Goal: Task Accomplishment & Management: Manage account settings

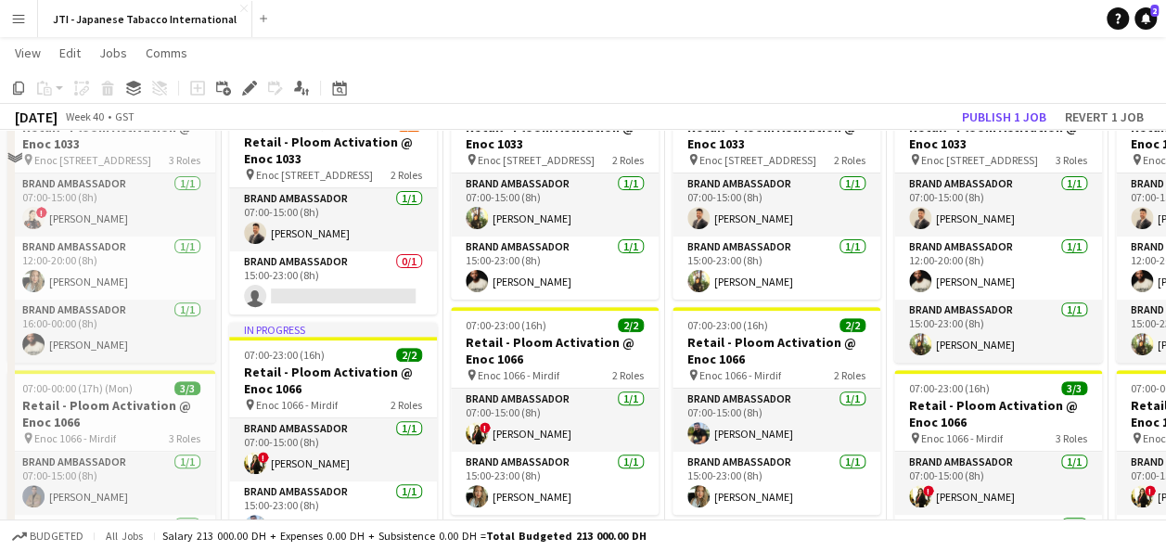
scroll to position [103, 0]
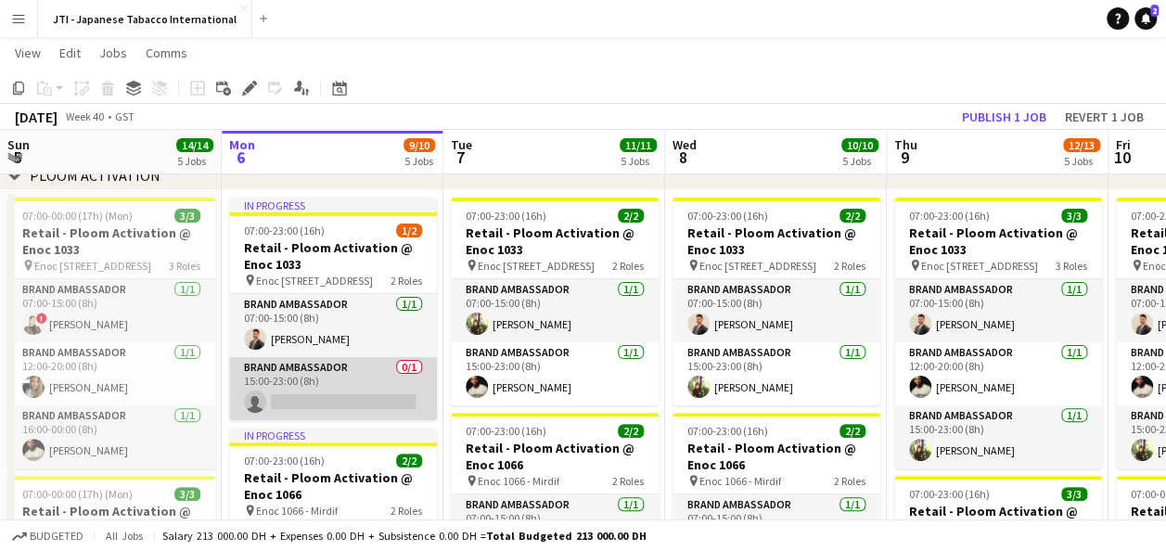
click at [321, 389] on app-card-role "Brand Ambassador 0/1 15:00-23:00 (8h) single-neutral-actions" at bounding box center [333, 388] width 208 height 63
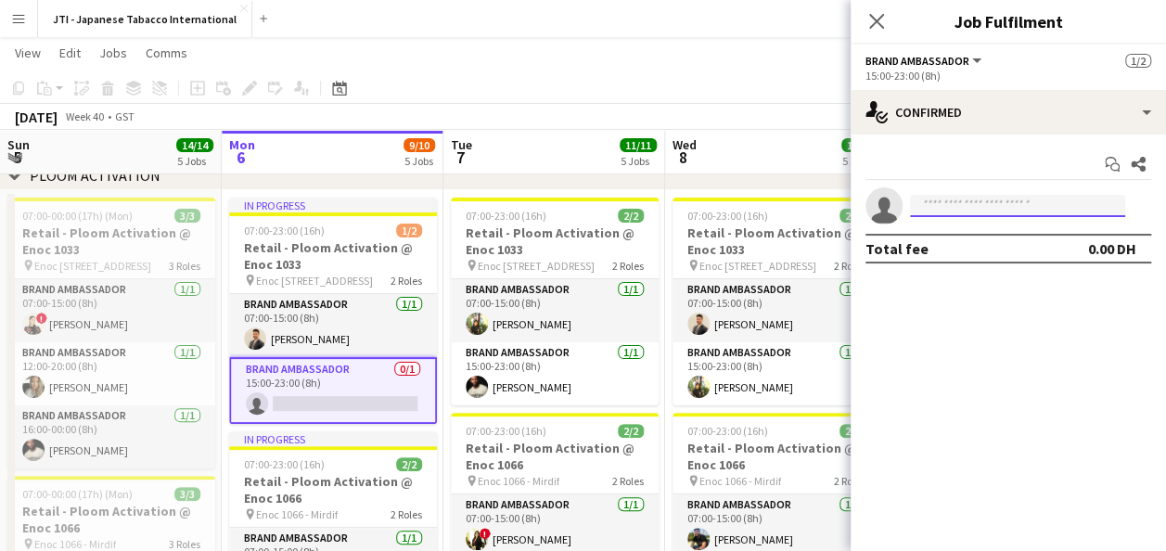
click at [1049, 202] on input at bounding box center [1017, 206] width 215 height 22
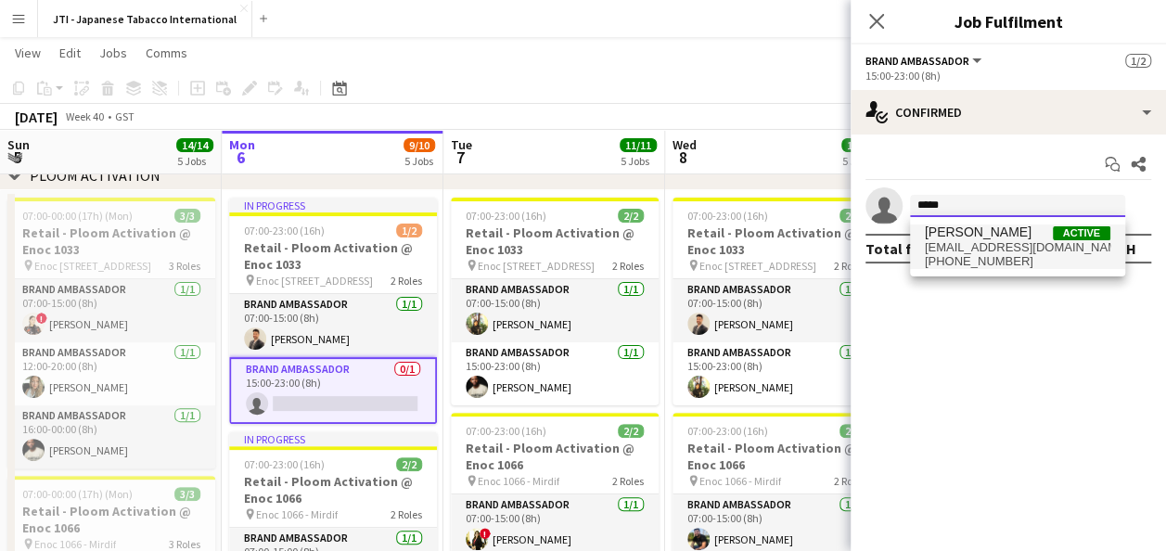
type input "*****"
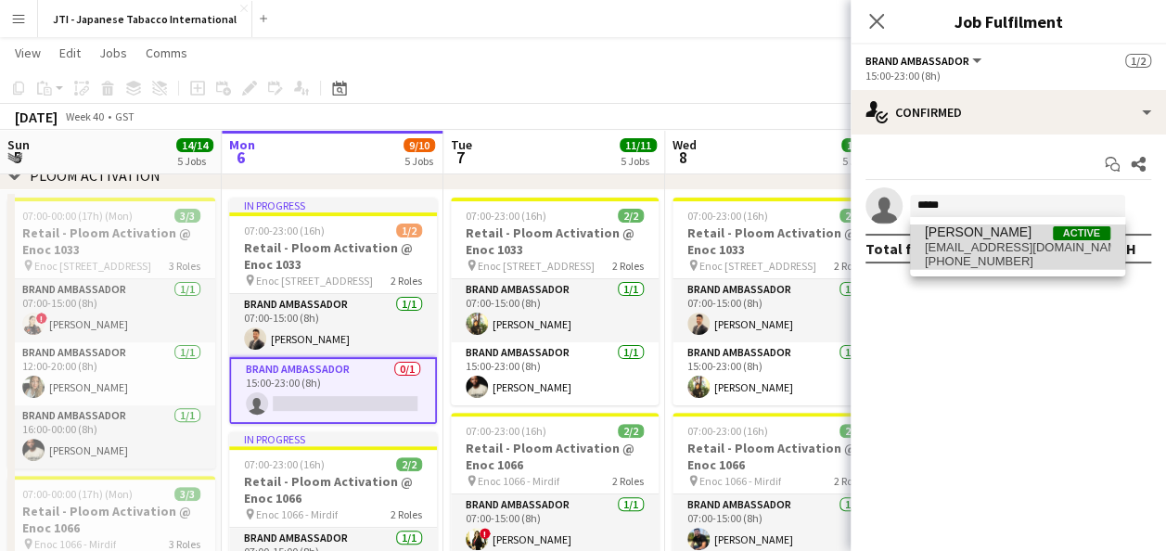
click at [979, 241] on span "[EMAIL_ADDRESS][DOMAIN_NAME]" at bounding box center [1018, 247] width 186 height 15
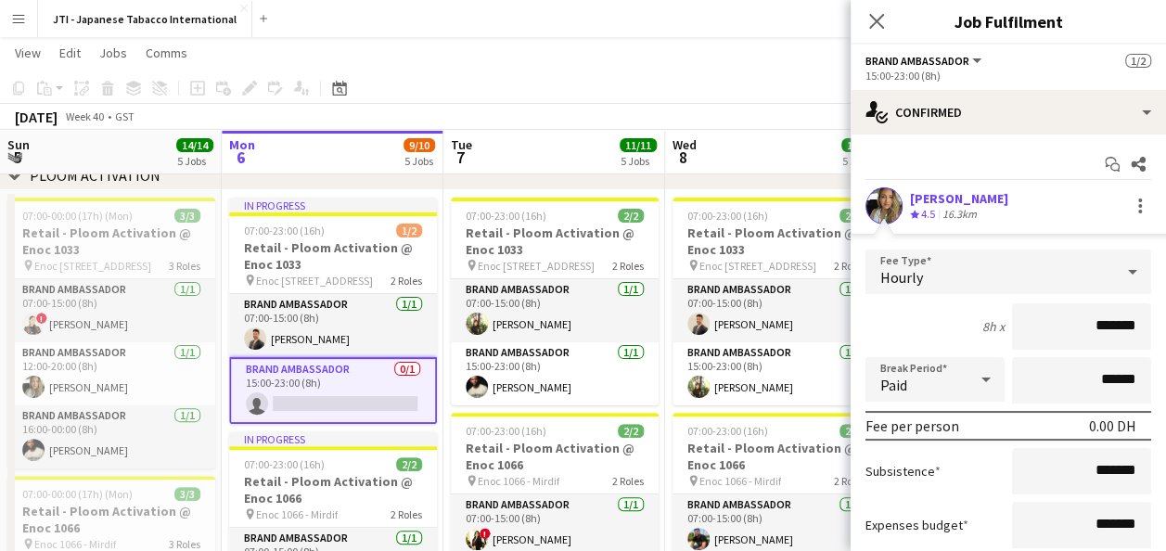
scroll to position [147, 0]
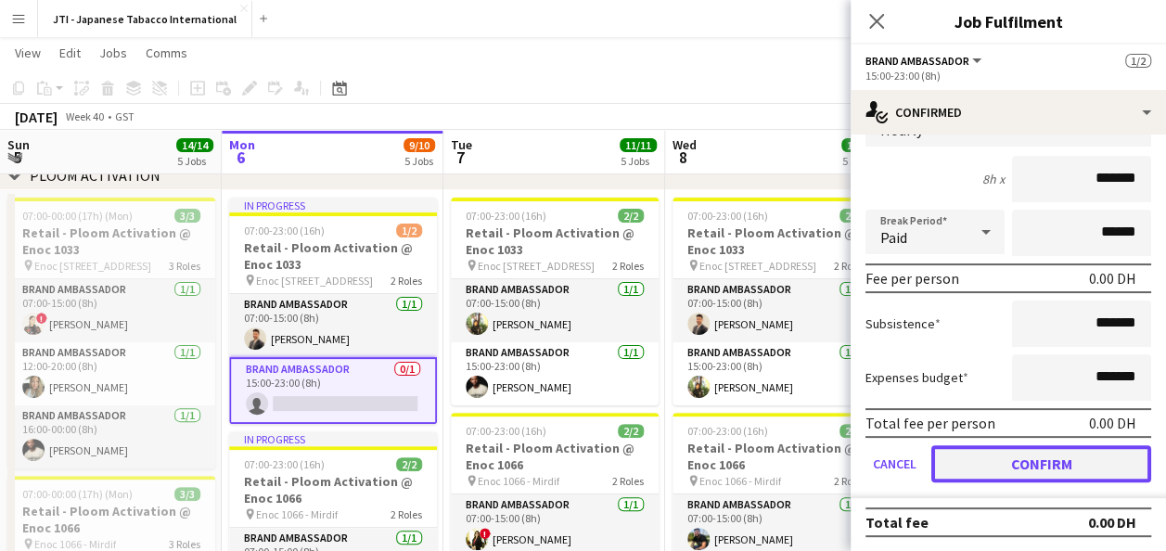
click at [1000, 462] on button "Confirm" at bounding box center [1041, 463] width 220 height 37
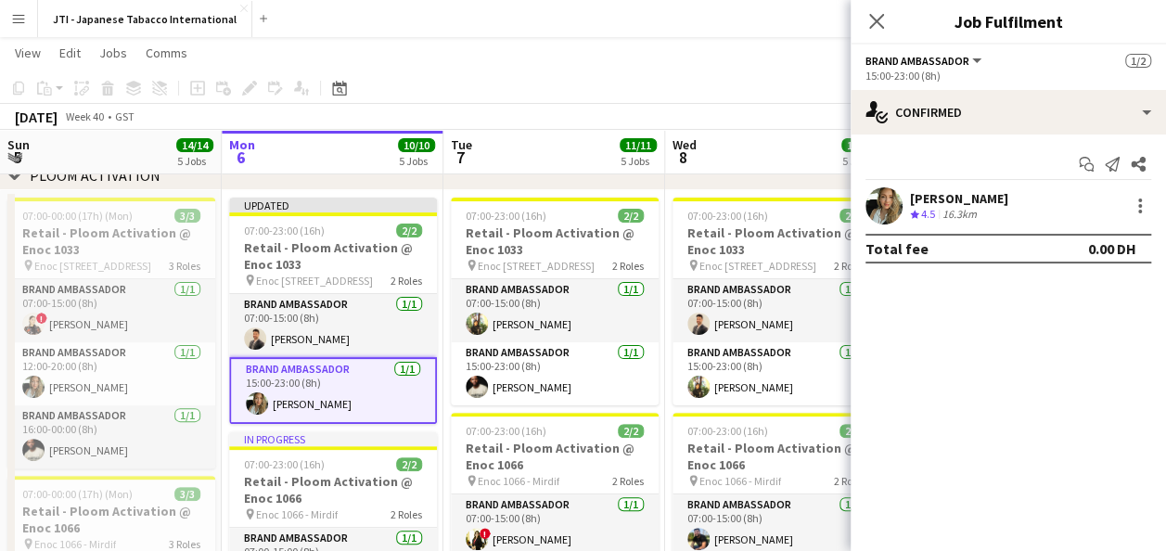
scroll to position [0, 0]
click at [874, 30] on icon "Close pop-in" at bounding box center [876, 21] width 18 height 18
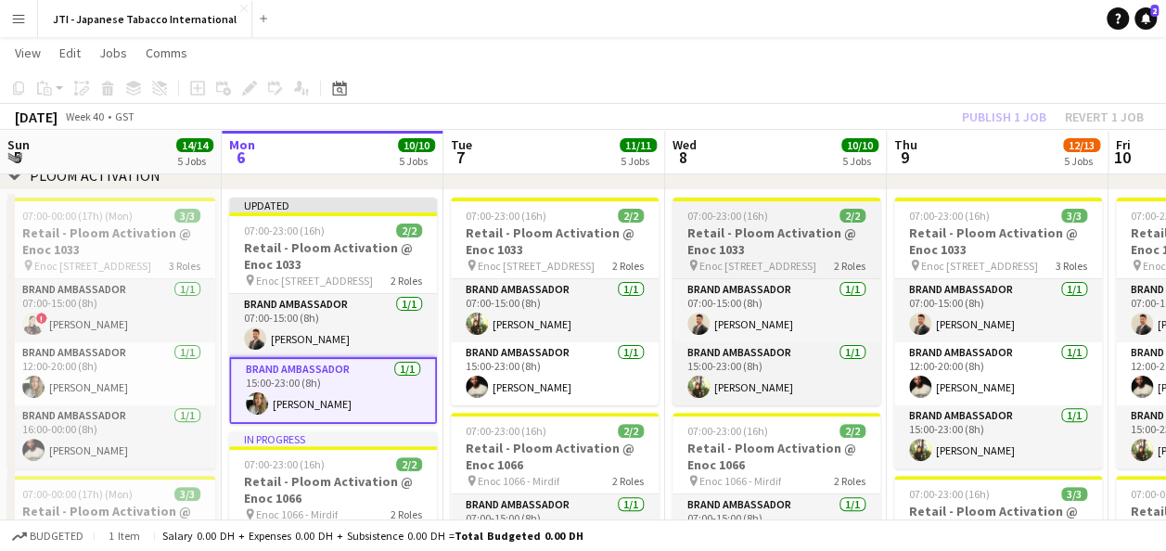
click at [803, 239] on h3 "Retail - Ploom Activation @ Enoc 1033" at bounding box center [776, 240] width 208 height 33
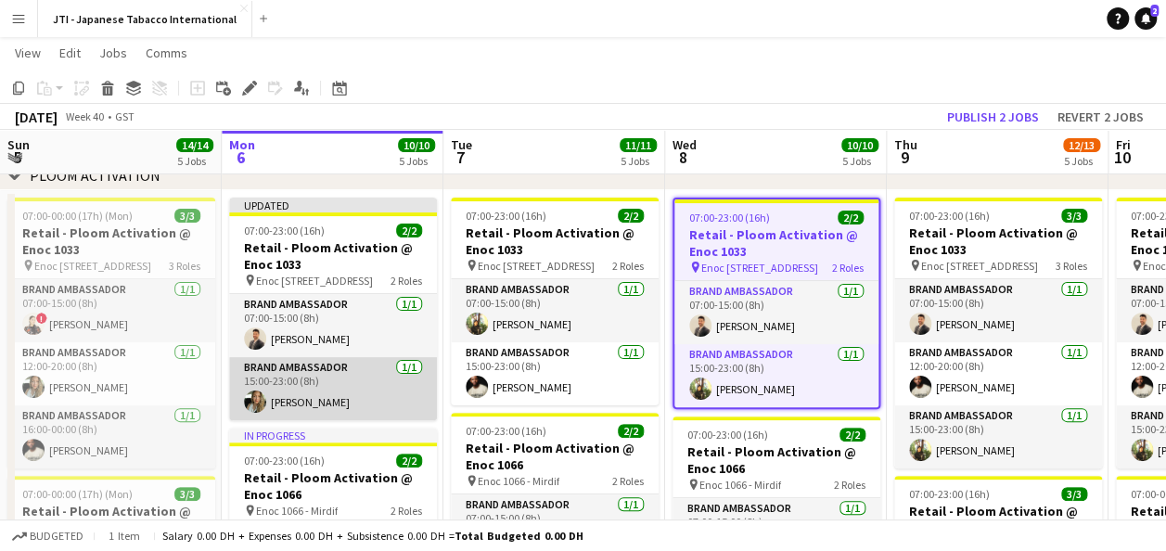
click at [313, 382] on app-card-role "Brand Ambassador [DATE] 15:00-23:00 (8h) [PERSON_NAME]" at bounding box center [333, 388] width 208 height 63
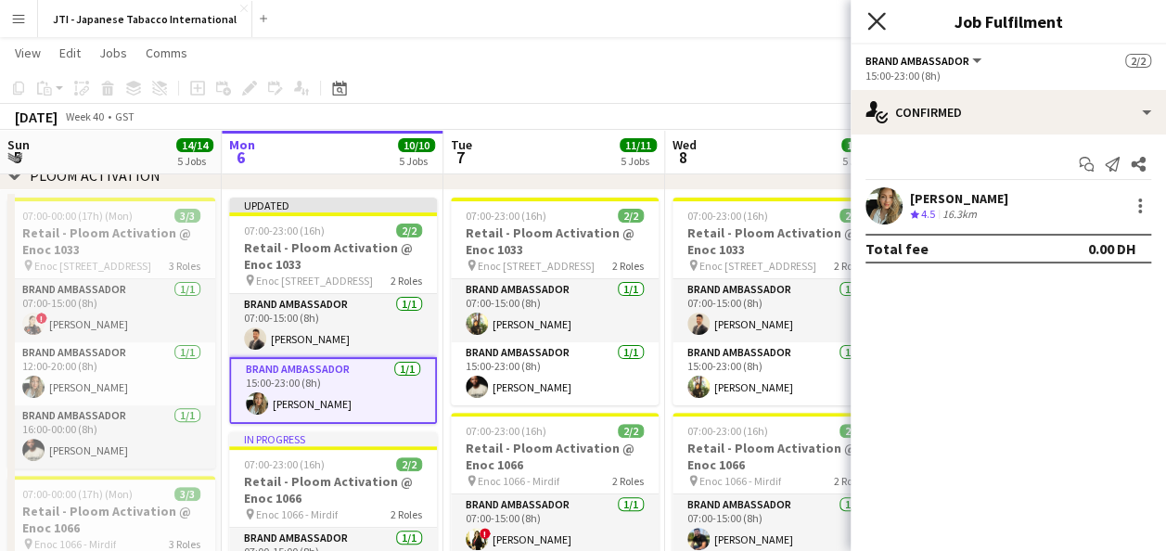
click at [872, 24] on icon at bounding box center [876, 21] width 18 height 18
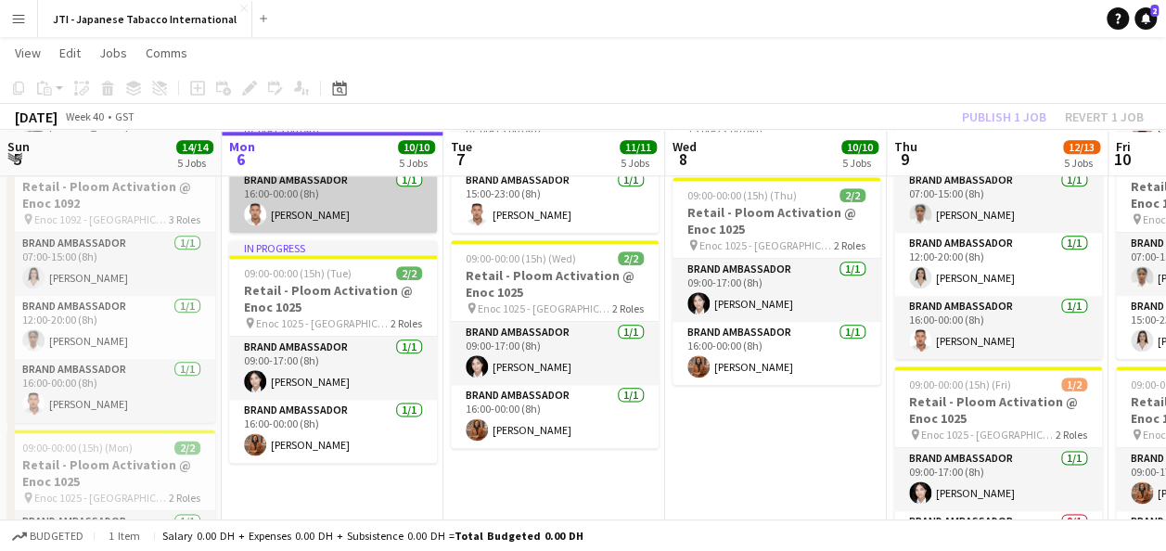
scroll to position [987, 0]
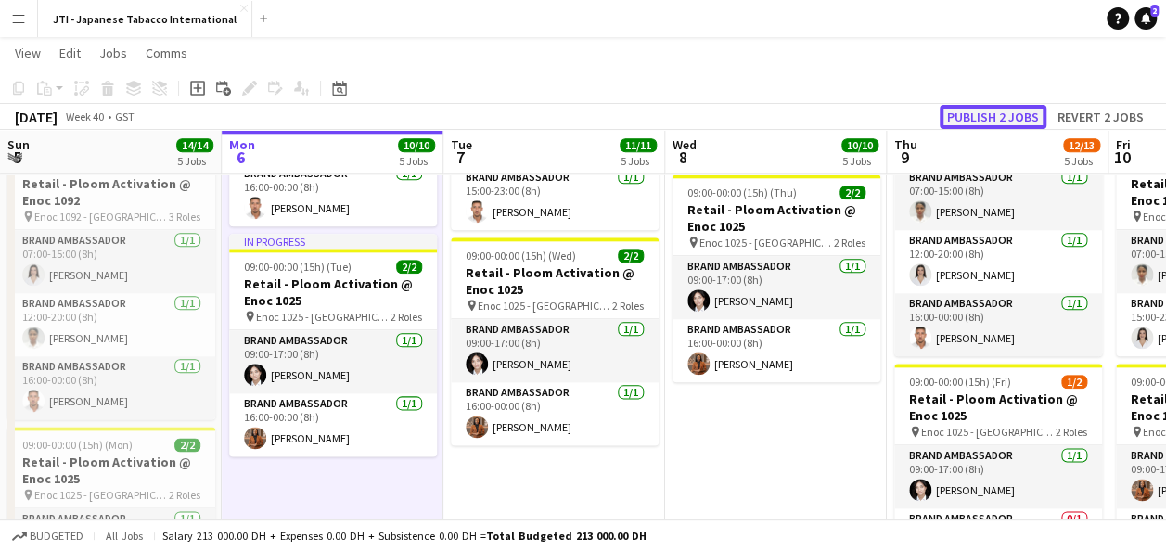
click at [979, 115] on button "Publish 2 jobs" at bounding box center [993, 117] width 107 height 24
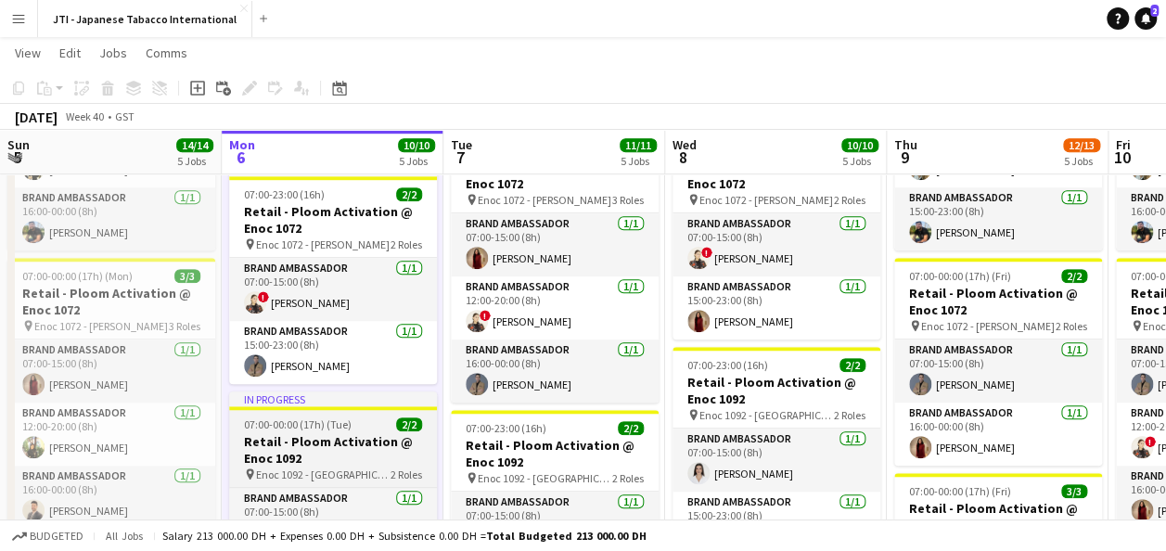
scroll to position [600, 0]
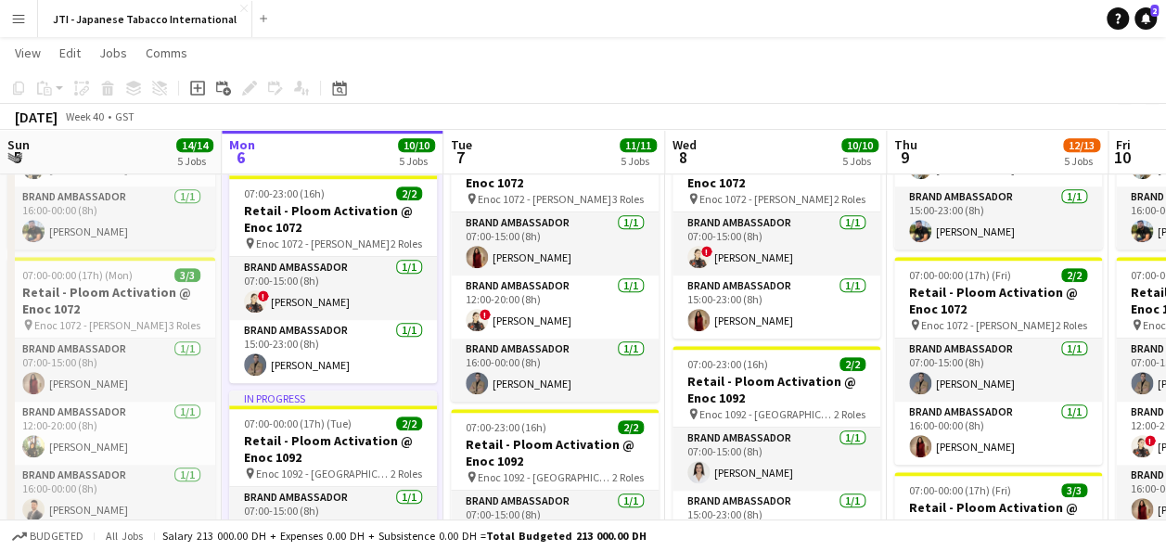
click at [751, 63] on app-page-menu "View Day view expanded Day view collapsed Month view Date picker Jump to [DATE]…" at bounding box center [583, 54] width 1166 height 35
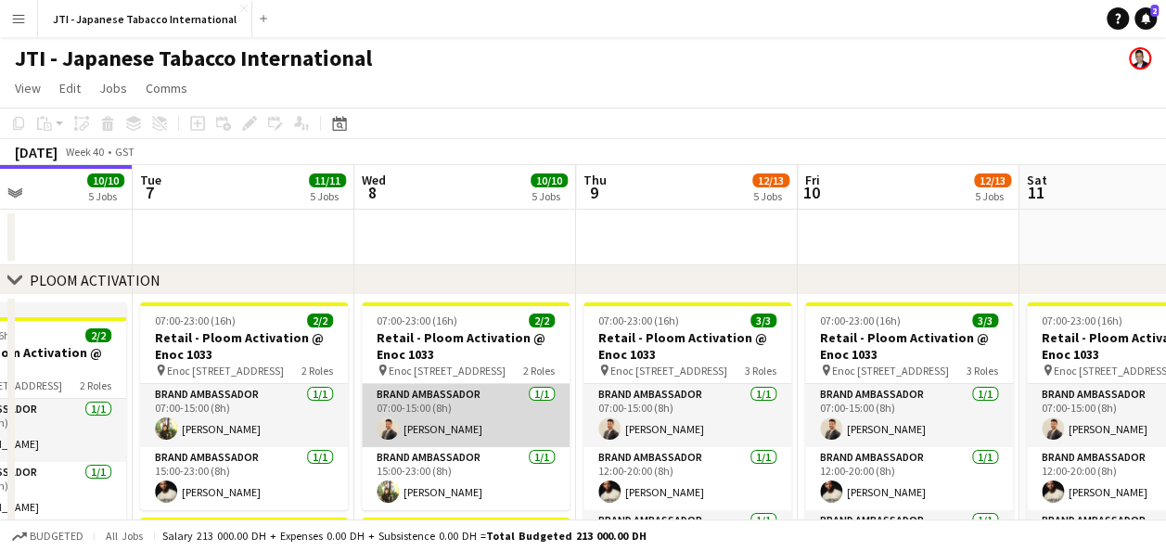
scroll to position [0, 535]
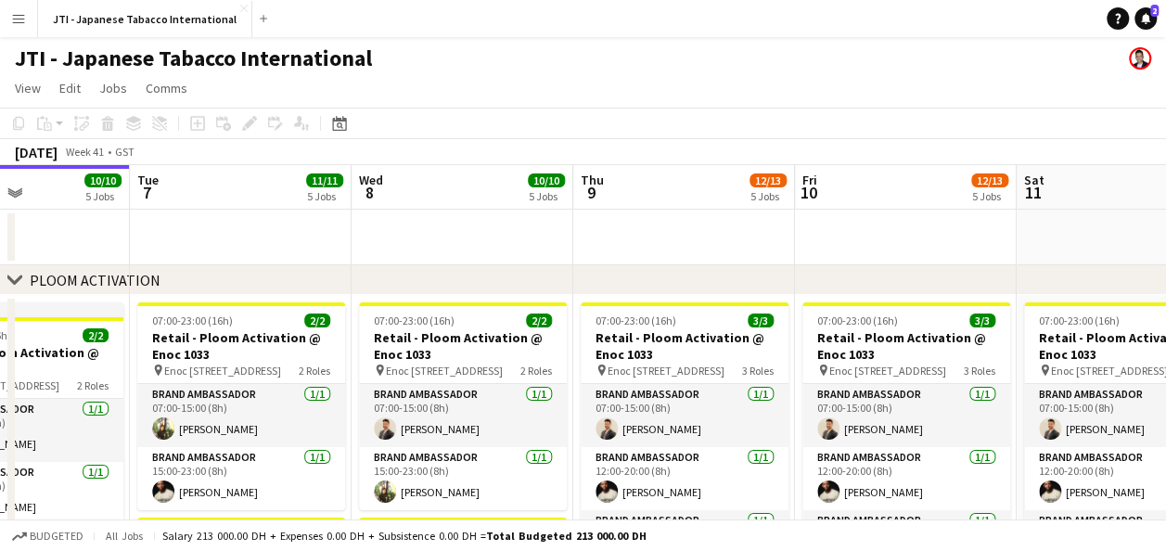
click at [819, 70] on div "JTI - Japanese Tabacco International" at bounding box center [583, 54] width 1166 height 35
